Goal: Information Seeking & Learning: Learn about a topic

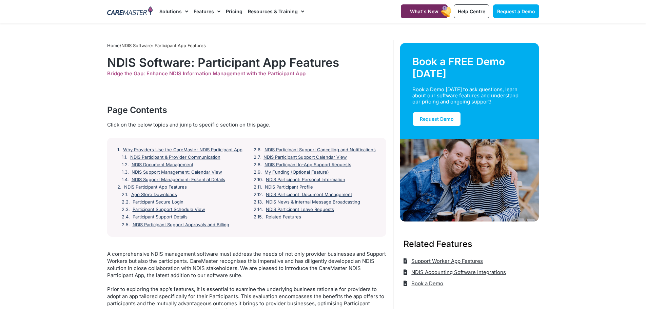
drag, startPoint x: 116, startPoint y: 126, endPoint x: 312, endPoint y: 120, distance: 196.4
click at [317, 113] on div "Page Contents" at bounding box center [246, 110] width 279 height 12
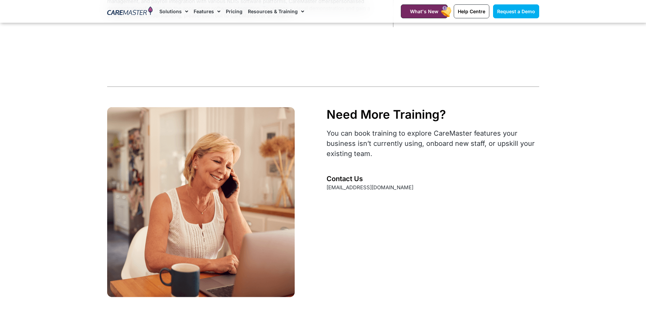
scroll to position [1695, 0]
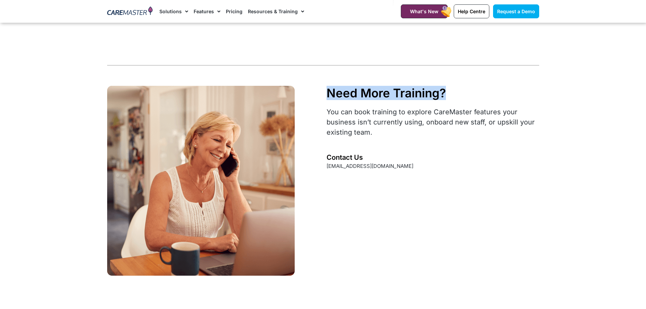
drag, startPoint x: 331, startPoint y: 89, endPoint x: 478, endPoint y: 81, distance: 147.7
click at [479, 88] on div "Need More Training?" at bounding box center [432, 93] width 212 height 14
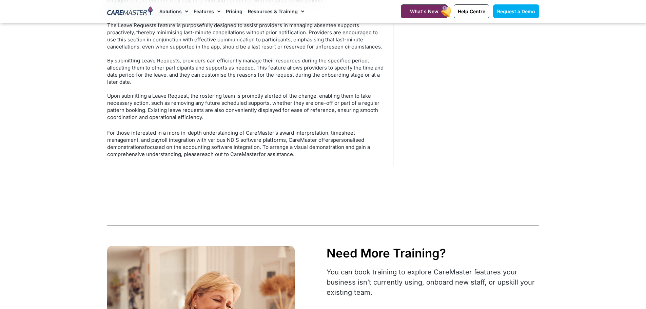
scroll to position [1399, 0]
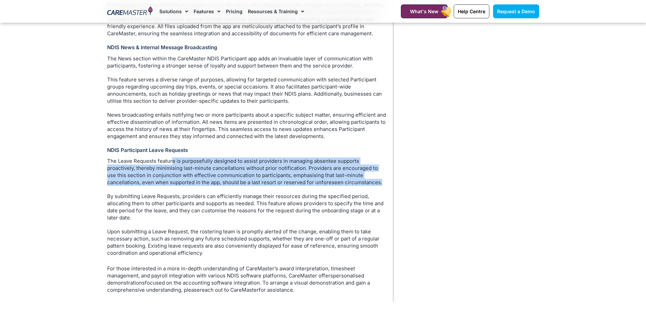
drag, startPoint x: 185, startPoint y: 157, endPoint x: 367, endPoint y: 185, distance: 183.5
click at [369, 183] on p "The Leave Requests feature is purposefully designed to assist providers in mana…" at bounding box center [246, 171] width 279 height 28
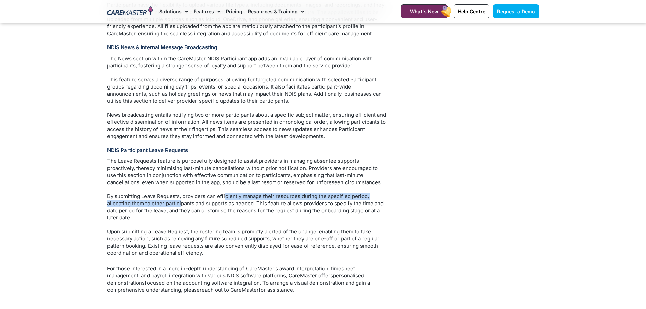
drag, startPoint x: 180, startPoint y: 201, endPoint x: 227, endPoint y: 195, distance: 47.4
click at [227, 195] on p "By submitting Leave Requests, providers can efficiently manage their resources …" at bounding box center [246, 207] width 279 height 28
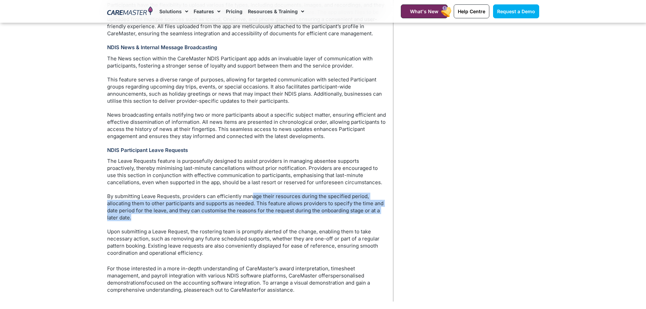
drag, startPoint x: 251, startPoint y: 197, endPoint x: 316, endPoint y: 215, distance: 67.2
click at [316, 215] on p "By submitting Leave Requests, providers can efficiently manage their resources …" at bounding box center [246, 207] width 279 height 28
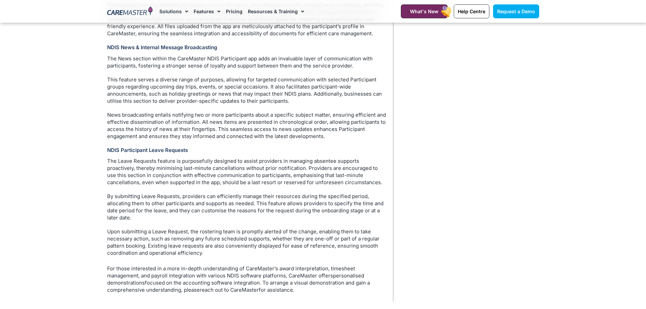
click at [153, 238] on p "Upon submitting a Leave Request, the rostering team is promptly alerted of the …" at bounding box center [246, 242] width 279 height 28
drag, startPoint x: 189, startPoint y: 229, endPoint x: 339, endPoint y: 229, distance: 149.5
click at [339, 229] on p "Upon submitting a Leave Request, the rostering team is promptly alerted of the …" at bounding box center [246, 242] width 279 height 28
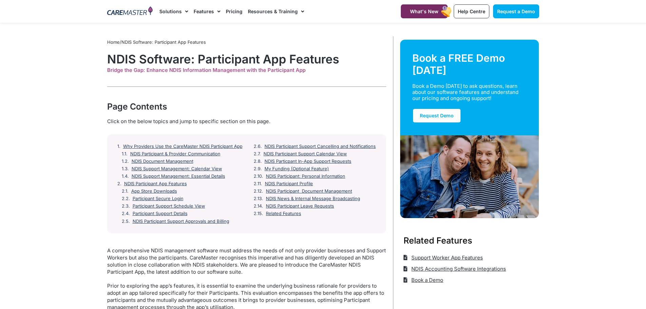
scroll to position [0, 0]
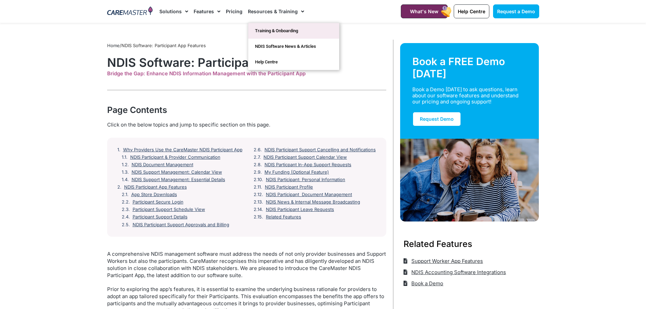
click at [282, 25] on link "Training & Onboarding" at bounding box center [293, 31] width 91 height 16
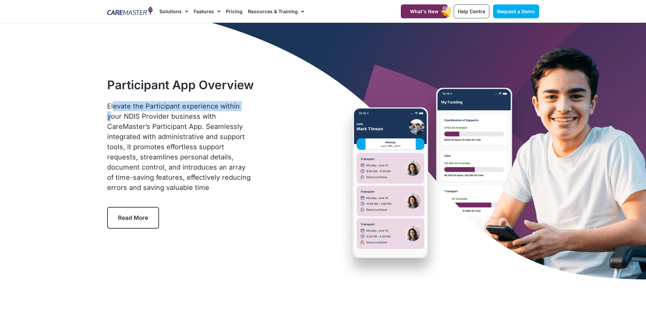
drag, startPoint x: 161, startPoint y: 106, endPoint x: 244, endPoint y: 111, distance: 83.9
click at [245, 107] on p "Elevate the Participant experience within your NDIS Provider business with Care…" at bounding box center [180, 147] width 147 height 92
drag, startPoint x: 244, startPoint y: 118, endPoint x: 446, endPoint y: 137, distance: 202.3
click at [246, 118] on p "Elevate the Participant experience within your NDIS Provider business with Care…" at bounding box center [180, 147] width 147 height 92
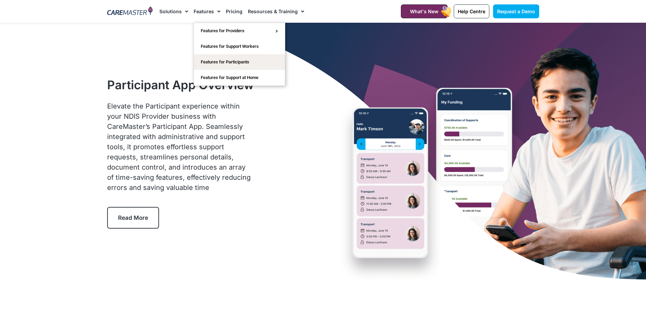
click at [214, 11] on span "Menu" at bounding box center [217, 12] width 6 height 12
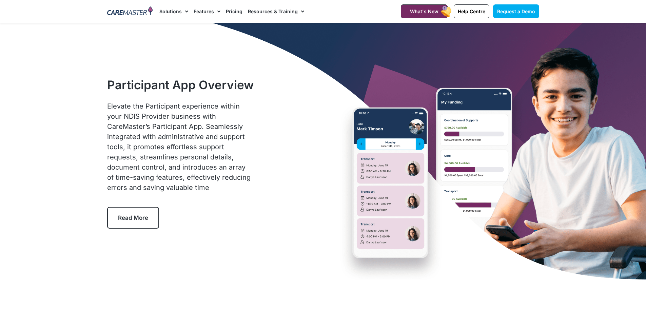
click at [217, 12] on span "Menu" at bounding box center [217, 12] width 6 height 12
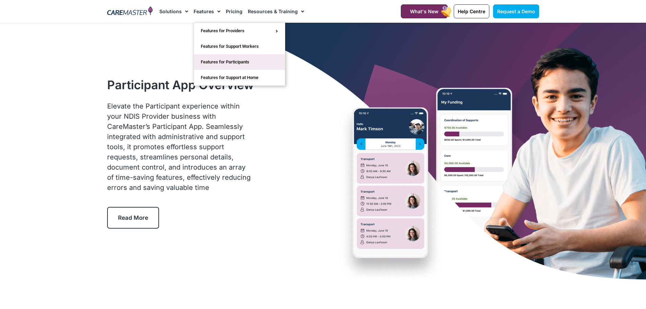
click at [219, 67] on link "Features for Participants" at bounding box center [239, 62] width 91 height 16
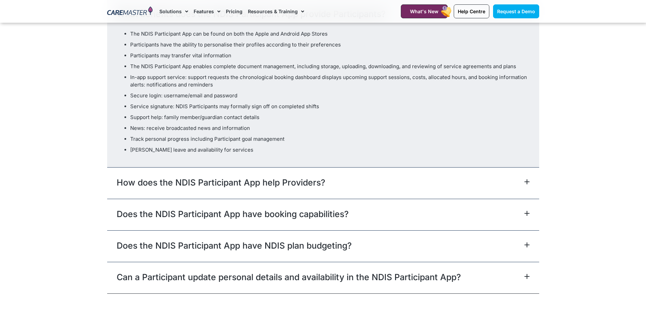
scroll to position [2068, 0]
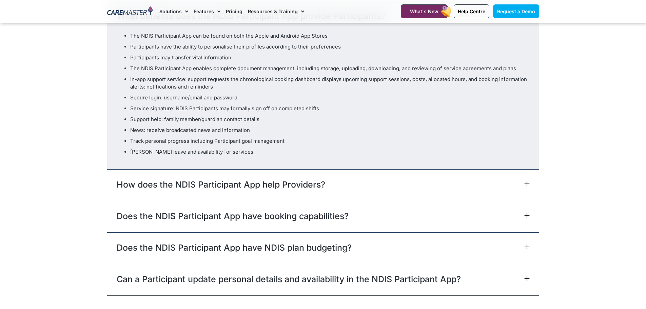
click at [267, 169] on div "How does the NDIS Participant App help Providers?" at bounding box center [323, 185] width 432 height 32
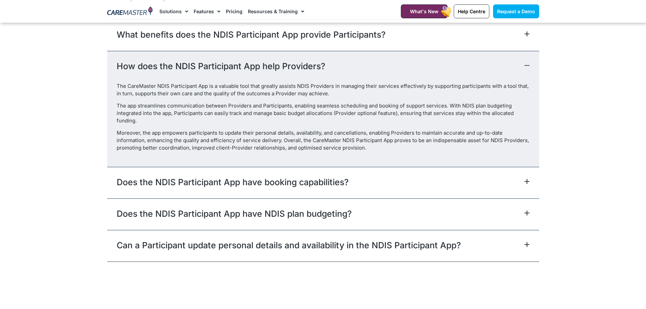
scroll to position [2000, 0]
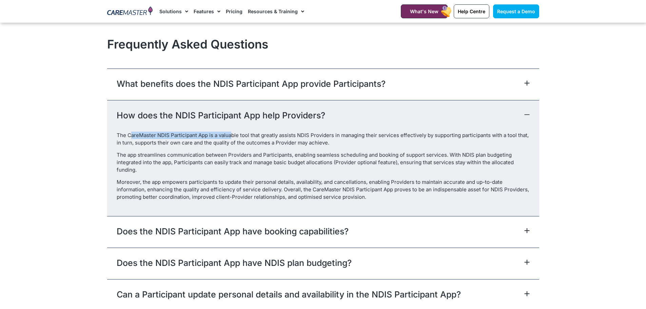
drag, startPoint x: 150, startPoint y: 123, endPoint x: 232, endPoint y: 120, distance: 81.8
click at [232, 132] on p "The CareMaster NDIS Participant App is a valuable tool that greatly assists NDI…" at bounding box center [323, 139] width 413 height 15
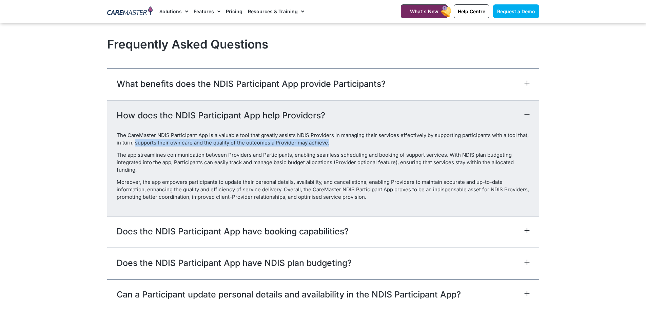
drag, startPoint x: 174, startPoint y: 129, endPoint x: 333, endPoint y: 127, distance: 159.0
click at [333, 132] on p "The CareMaster NDIS Participant App is a valuable tool that greatly assists NDI…" at bounding box center [323, 139] width 413 height 15
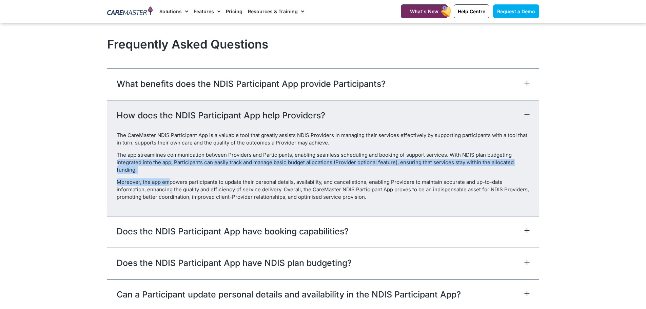
drag, startPoint x: 119, startPoint y: 147, endPoint x: 169, endPoint y: 165, distance: 53.7
click at [169, 165] on div "The CareMaster NDIS Participant App is a valuable tool that greatly assists NDI…" at bounding box center [323, 174] width 432 height 84
click at [154, 178] on p "Moreover, the app empowers participants to update their personal details, avail…" at bounding box center [323, 189] width 413 height 22
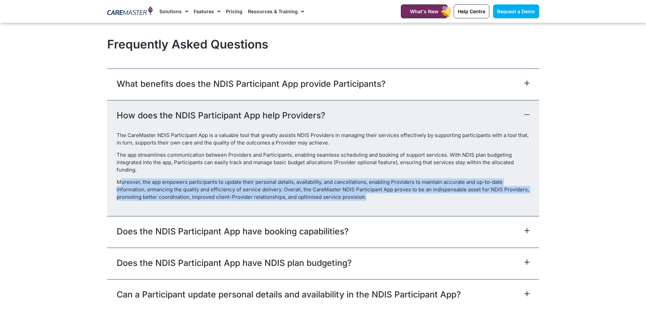
drag, startPoint x: 120, startPoint y: 174, endPoint x: 368, endPoint y: 186, distance: 247.8
click at [368, 186] on p "Moreover, the app empowers participants to update their personal details, avail…" at bounding box center [323, 189] width 413 height 22
click at [415, 191] on div "The CareMaster NDIS Participant App is a valuable tool that greatly assists NDI…" at bounding box center [323, 174] width 432 height 84
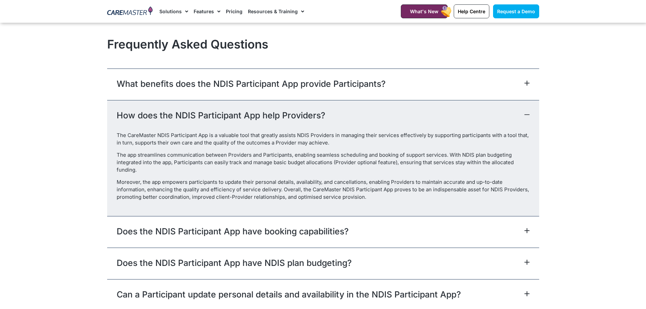
click at [274, 257] on link "Does the NDIS Participant App have NDIS plan budgeting?" at bounding box center [234, 263] width 235 height 12
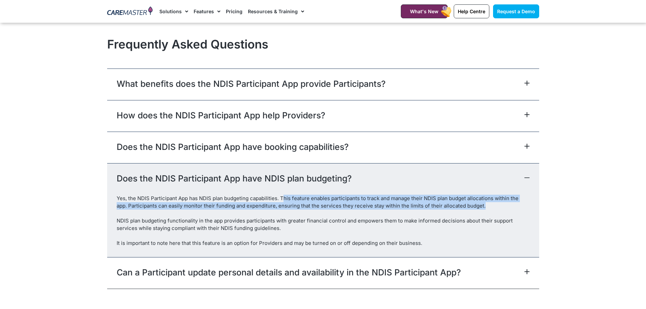
drag, startPoint x: 284, startPoint y: 187, endPoint x: 514, endPoint y: 196, distance: 230.3
click at [514, 196] on div "Yes, the NDIS Participant App has NDIS plan budgeting capabilities. This featur…" at bounding box center [323, 202] width 413 height 15
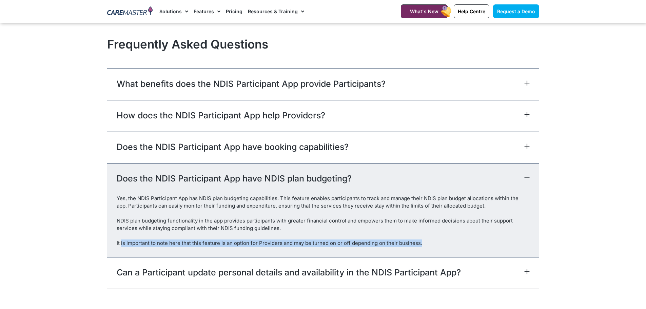
drag, startPoint x: 121, startPoint y: 232, endPoint x: 427, endPoint y: 231, distance: 306.8
click at [427, 239] on div "It is important to note here that this feature is an option for Providers and m…" at bounding box center [323, 242] width 413 height 7
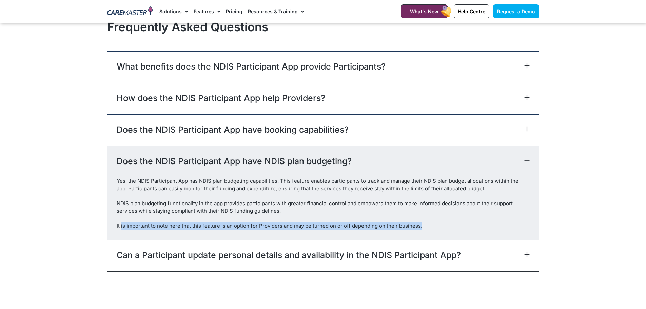
scroll to position [2034, 0]
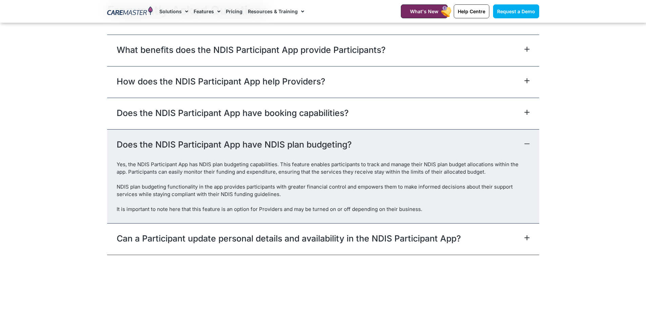
click at [215, 232] on link "Can a Participant update personal details and availability in the NDIS Particip…" at bounding box center [289, 238] width 344 height 12
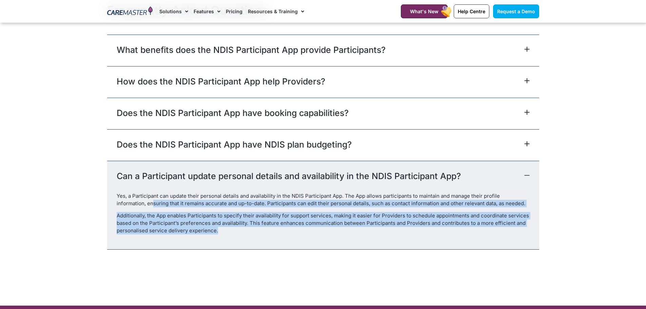
drag, startPoint x: 151, startPoint y: 194, endPoint x: 515, endPoint y: 224, distance: 365.0
click at [515, 224] on div "Yes, a Participant can update their personal details and availability in the ND…" at bounding box center [323, 220] width 432 height 57
click at [432, 228] on div "Yes, a Participant can update their personal details and availability in the ND…" at bounding box center [323, 220] width 432 height 57
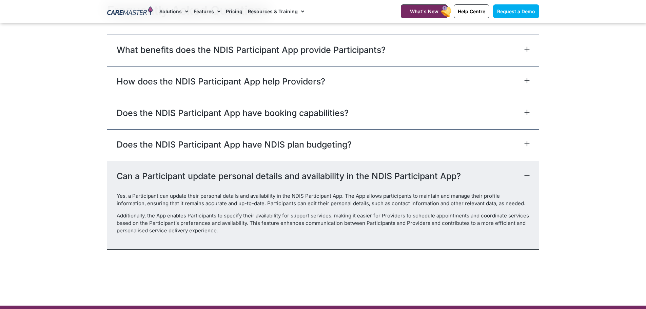
scroll to position [2170, 0]
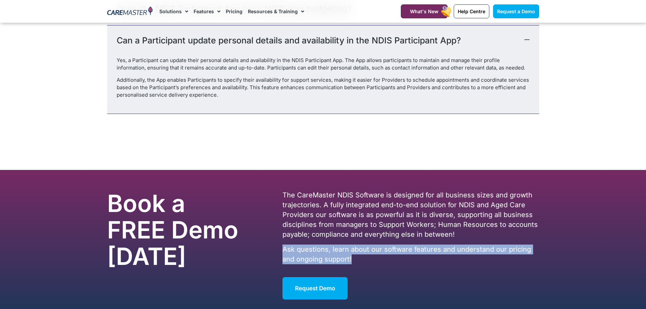
drag, startPoint x: 284, startPoint y: 238, endPoint x: 436, endPoint y: 252, distance: 152.2
click at [436, 252] on div "The CareMaster NDIS Software is designed for all business sizes and growth traj…" at bounding box center [410, 233] width 256 height 86
click at [428, 251] on p "Ask questions, learn about our software features and understand our pricing and…" at bounding box center [410, 254] width 256 height 20
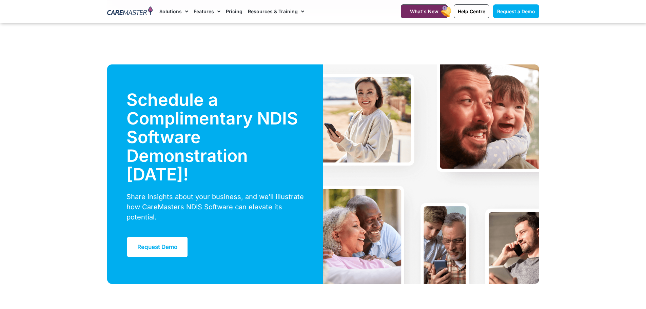
scroll to position [1670, 0]
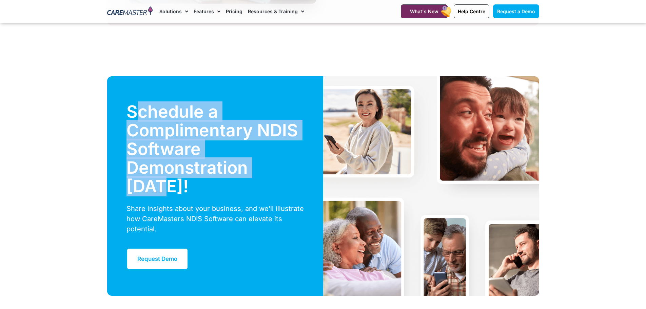
drag, startPoint x: 136, startPoint y: 102, endPoint x: 162, endPoint y: 186, distance: 87.9
click at [162, 186] on div "Schedule a Complimentary NDIS Software Demonstration [DATE]!" at bounding box center [214, 152] width 177 height 101
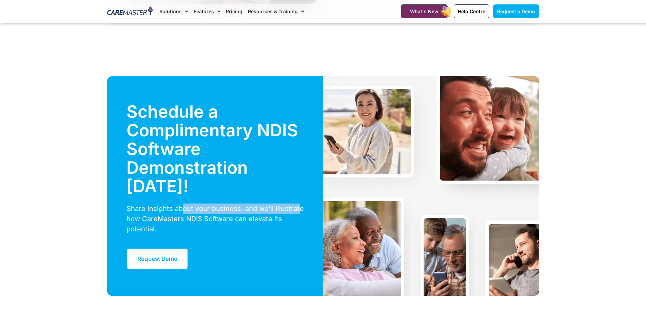
drag, startPoint x: 180, startPoint y: 200, endPoint x: 301, endPoint y: 195, distance: 121.8
click at [298, 203] on div "Share insights about your business, and we’ll illustrate how CareMasters NDIS S…" at bounding box center [214, 218] width 177 height 31
click at [301, 203] on div "Share insights about your business, and we’ll illustrate how CareMasters NDIS S…" at bounding box center [214, 218] width 177 height 31
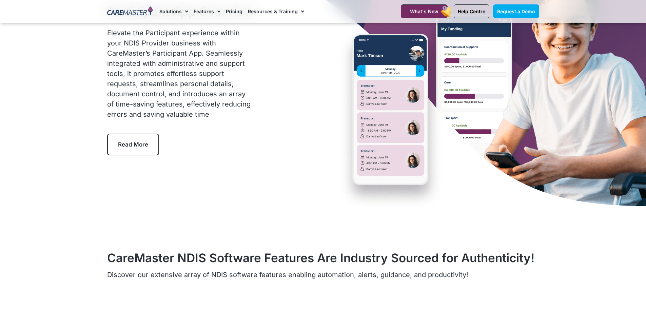
scroll to position [0, 0]
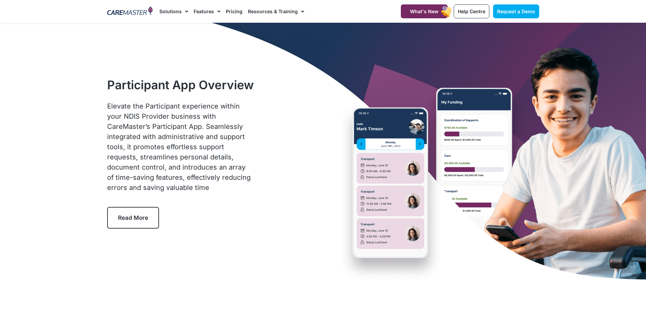
click at [129, 223] on link "Read More" at bounding box center [133, 218] width 52 height 22
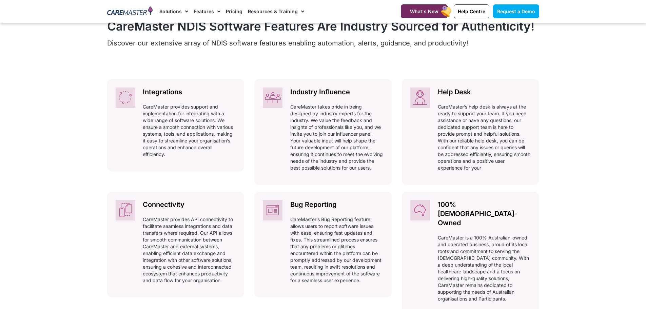
scroll to position [317, 0]
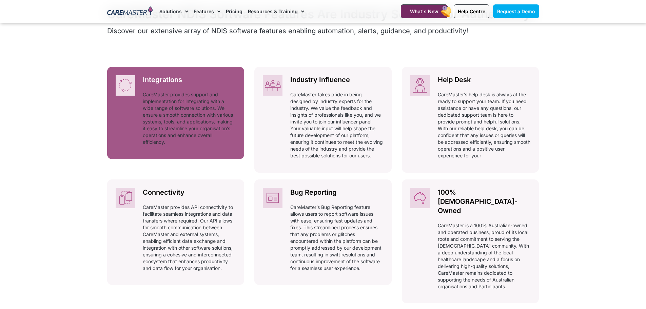
click at [189, 107] on p "CareMaster provides support and implementation for integrating with a wide rang…" at bounding box center [189, 118] width 93 height 54
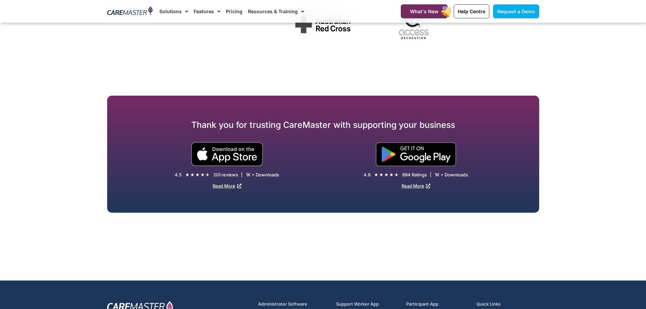
scroll to position [1492, 0]
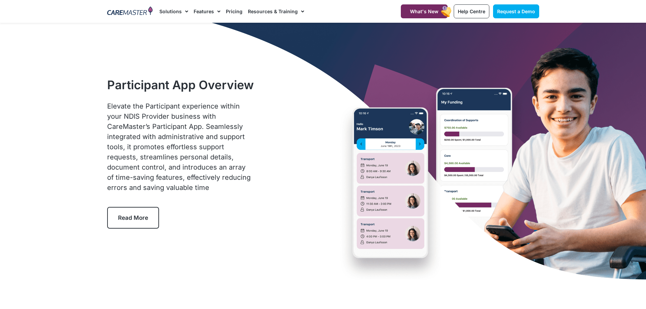
click at [133, 18] on div at bounding box center [130, 11] width 53 height 23
click at [133, 14] on img at bounding box center [130, 11] width 46 height 10
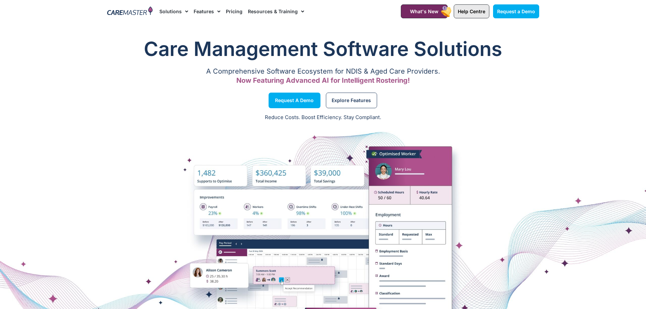
click at [469, 11] on span "Help Centre" at bounding box center [471, 11] width 27 height 6
click at [511, 79] on p "Now Featuring Advanced AI for Intelligent Rostering!" at bounding box center [323, 80] width 432 height 4
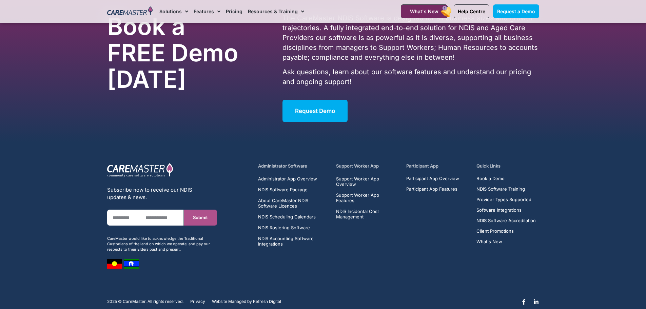
scroll to position [4321, 0]
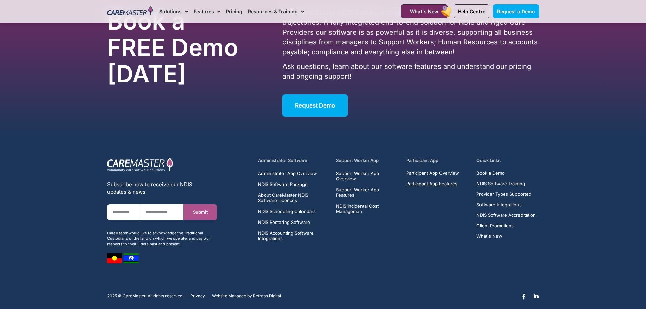
click at [420, 181] on span "Participant App Features" at bounding box center [431, 183] width 51 height 5
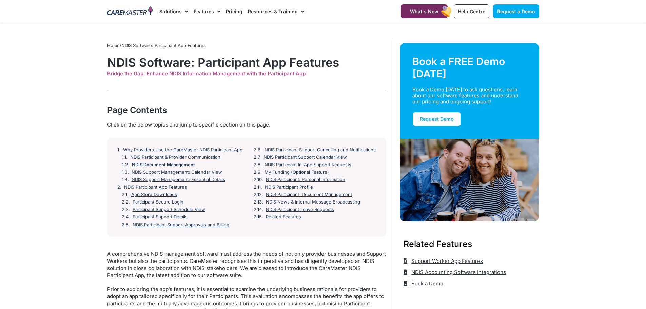
click at [174, 164] on link "NDIS Document Management" at bounding box center [163, 164] width 63 height 5
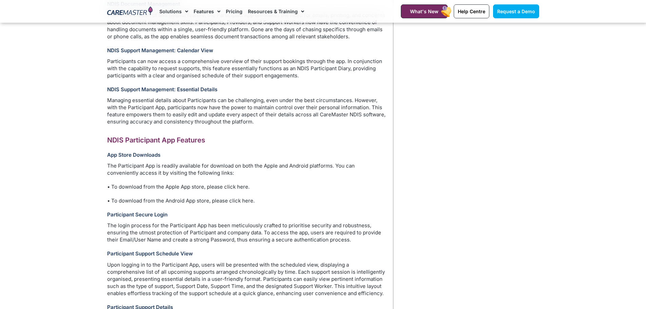
scroll to position [421, 0]
drag, startPoint x: 106, startPoint y: 164, endPoint x: 255, endPoint y: 160, distance: 148.9
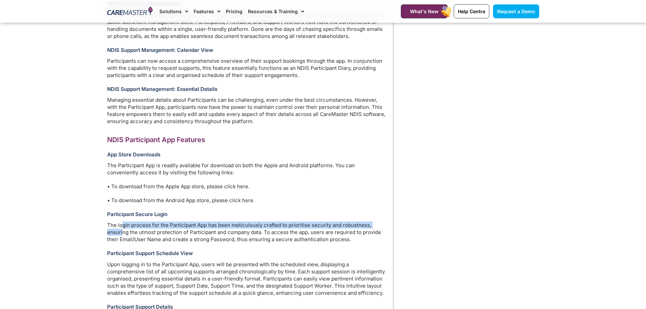
click at [122, 228] on p "The login process for the Participant App has been meticulously crafted to prio…" at bounding box center [246, 231] width 279 height 21
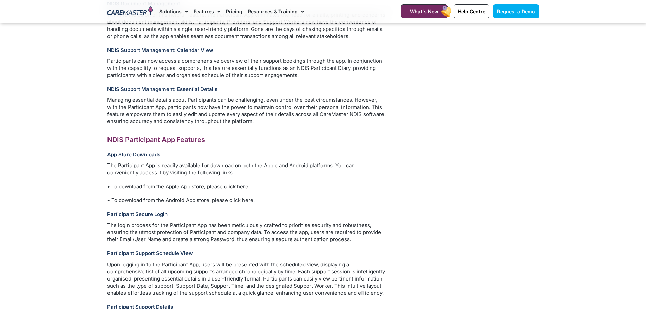
click at [108, 226] on p "The login process for the Participant App has been meticulously crafted to prio…" at bounding box center [246, 231] width 279 height 21
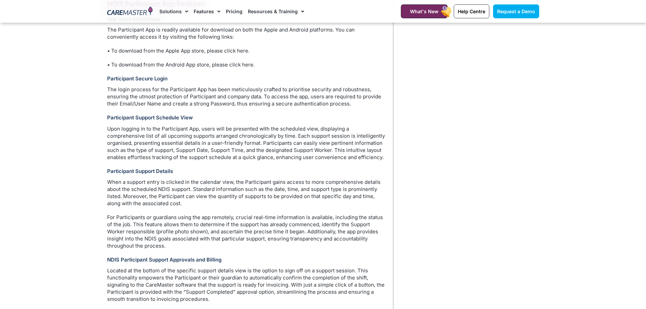
drag, startPoint x: 105, startPoint y: 131, endPoint x: 380, endPoint y: 174, distance: 278.2
click at [380, 174] on div "Home / NDIS Software: Participant App Features NDIS Software: Participant App F…" at bounding box center [248, 313] width 289 height 1661
click at [245, 185] on p "When a support entry is clicked in the calendar view, the Participant gains acc…" at bounding box center [246, 192] width 279 height 28
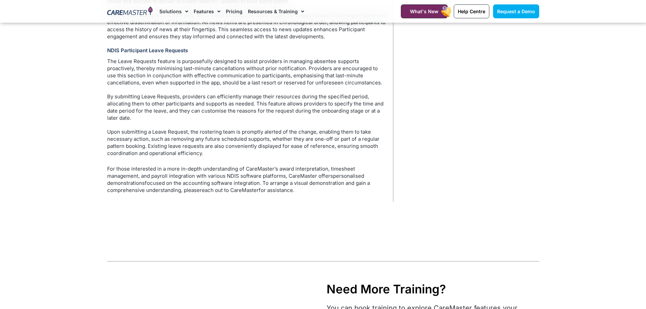
scroll to position [1438, 0]
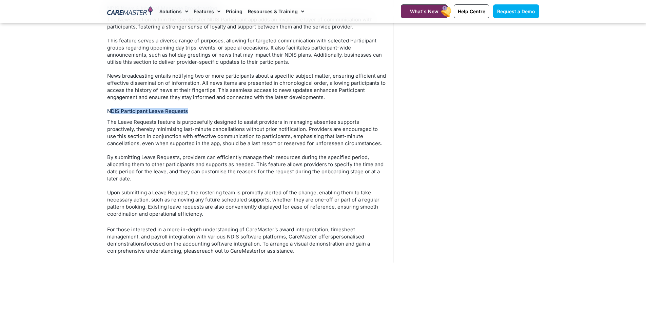
drag, startPoint x: 112, startPoint y: 109, endPoint x: 192, endPoint y: 113, distance: 80.4
click at [192, 113] on h3 "NDIS Participant Leave Requests" at bounding box center [246, 111] width 279 height 6
click at [190, 112] on h3 "NDIS Participant Leave Requests" at bounding box center [246, 111] width 279 height 6
click at [109, 111] on h3 "NDIS Participant Leave Requests" at bounding box center [246, 111] width 279 height 6
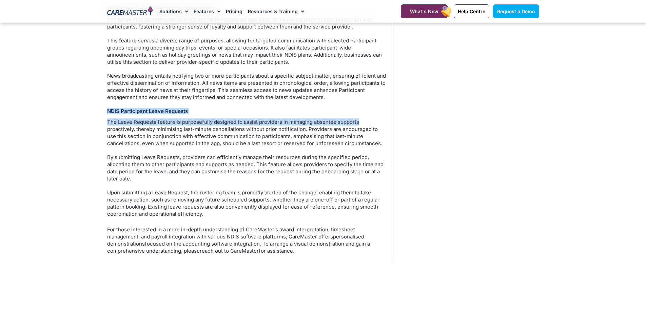
drag, startPoint x: 106, startPoint y: 111, endPoint x: 358, endPoint y: 120, distance: 252.4
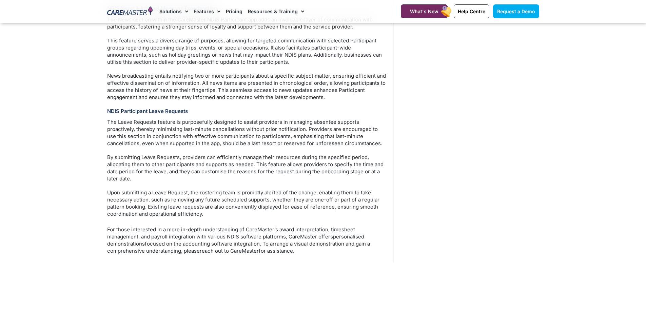
click at [301, 164] on p "By submitting Leave Requests, providers can efficiently manage their resources …" at bounding box center [246, 168] width 279 height 28
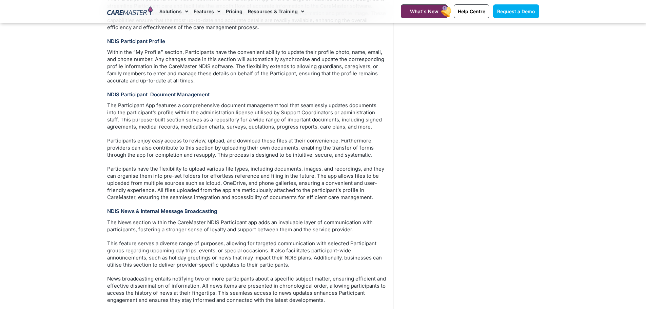
scroll to position [1235, 0]
drag, startPoint x: 209, startPoint y: 214, endPoint x: 232, endPoint y: 211, distance: 22.2
click at [232, 211] on h3 "NDIS News & Internal Message Broadcasting" at bounding box center [246, 211] width 279 height 6
drag, startPoint x: 232, startPoint y: 211, endPoint x: 210, endPoint y: 217, distance: 22.2
click at [232, 211] on h3 "NDIS News & Internal Message Broadcasting" at bounding box center [246, 211] width 279 height 6
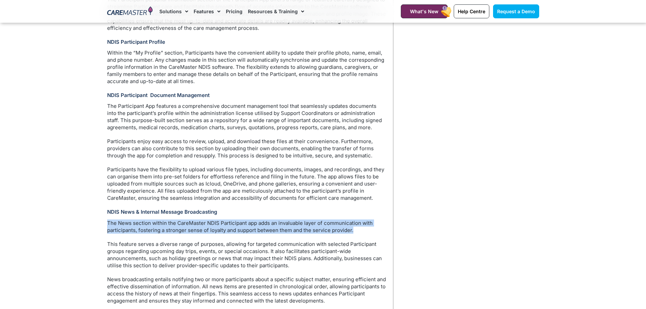
drag, startPoint x: 102, startPoint y: 223, endPoint x: 356, endPoint y: 229, distance: 254.0
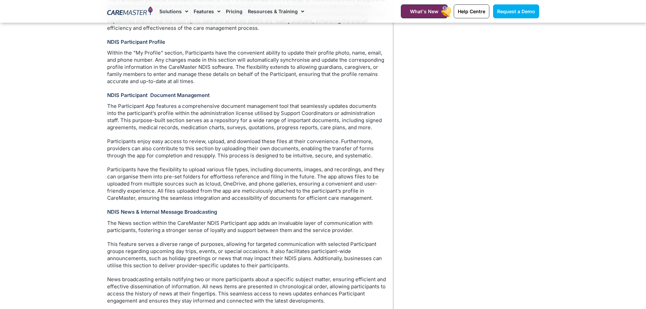
click at [159, 251] on p "This feature serves a diverse range of purposes, allowing for targeted communic…" at bounding box center [246, 254] width 279 height 28
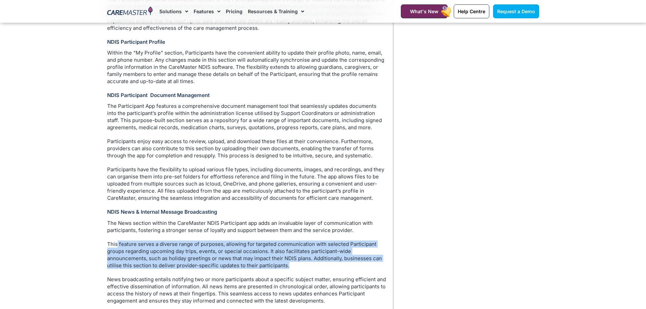
drag, startPoint x: 121, startPoint y: 245, endPoint x: 351, endPoint y: 267, distance: 230.9
click at [351, 267] on p "This feature serves a diverse range of purposes, allowing for targeted communic…" at bounding box center [246, 254] width 279 height 28
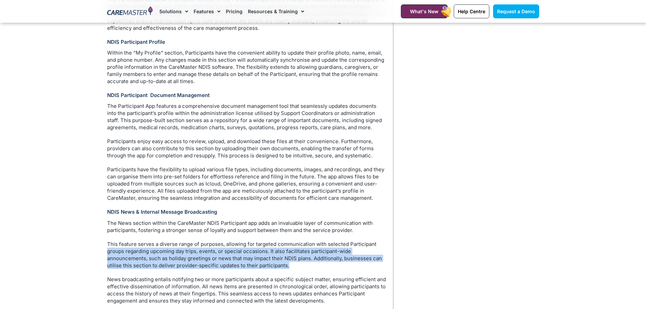
drag, startPoint x: 308, startPoint y: 268, endPoint x: 154, endPoint y: 256, distance: 155.0
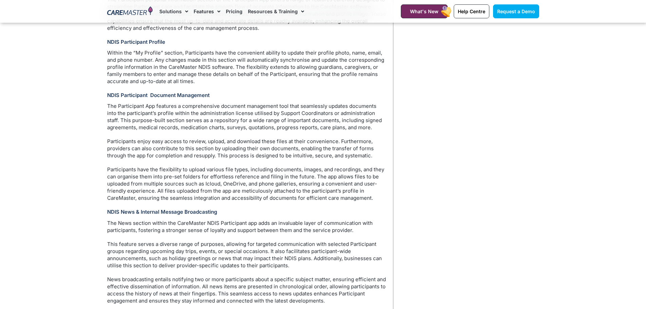
drag, startPoint x: 199, startPoint y: 282, endPoint x: 238, endPoint y: 279, distance: 39.1
click at [238, 279] on p "News broadcasting entails notifying two or more participants about a specific s…" at bounding box center [246, 290] width 279 height 28
click at [240, 277] on p "News broadcasting entails notifying two or more participants about a specific s…" at bounding box center [246, 290] width 279 height 28
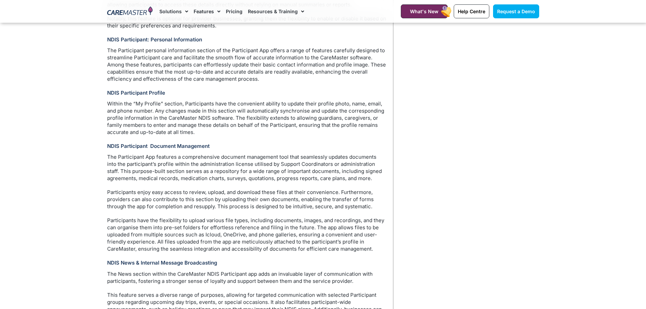
scroll to position [1167, 0]
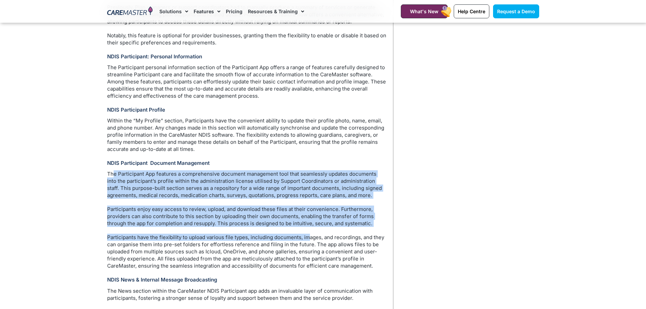
drag, startPoint x: 121, startPoint y: 174, endPoint x: 308, endPoint y: 242, distance: 199.6
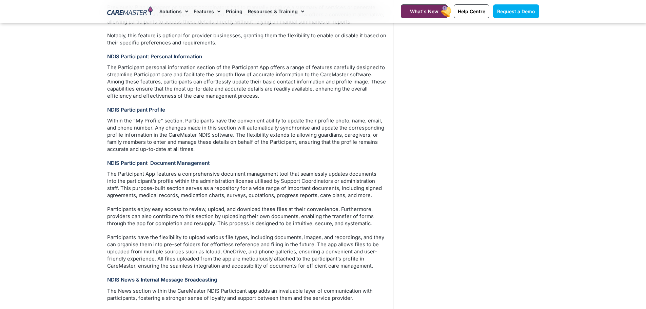
click at [158, 127] on p "Within the “My Profile” section, Participants have the convenient ability to up…" at bounding box center [246, 135] width 279 height 36
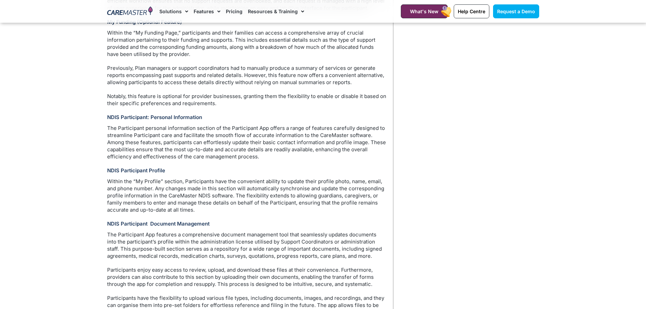
scroll to position [1099, 0]
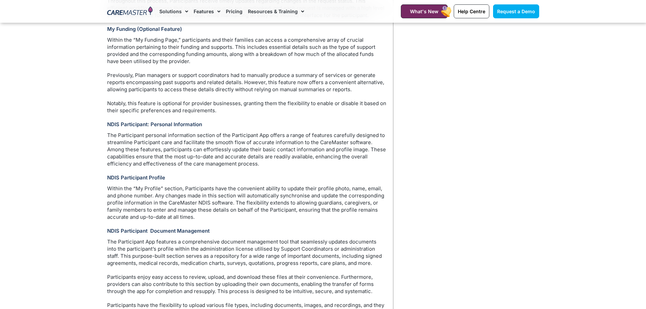
drag, startPoint x: 216, startPoint y: 189, endPoint x: 275, endPoint y: 225, distance: 69.0
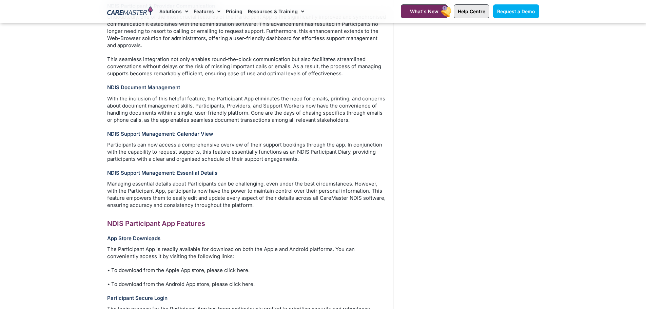
scroll to position [286, 0]
